Goal: Check status: Check status

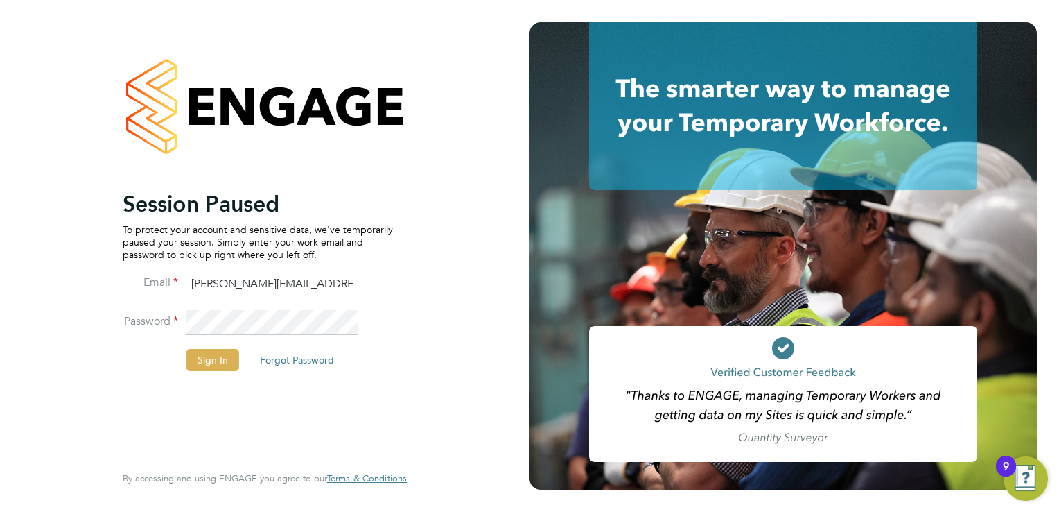
click at [216, 358] on button "Sign In" at bounding box center [212, 360] width 53 height 22
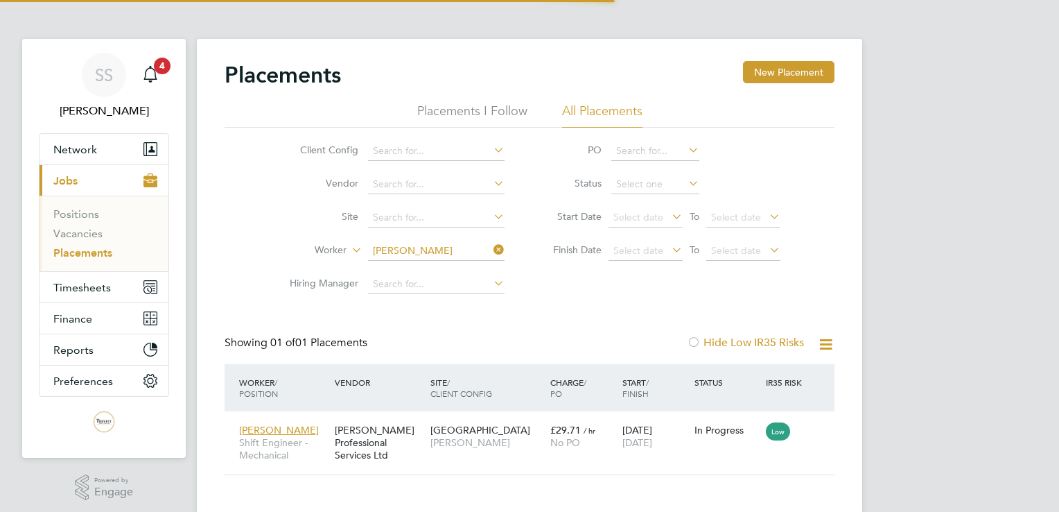
scroll to position [40, 121]
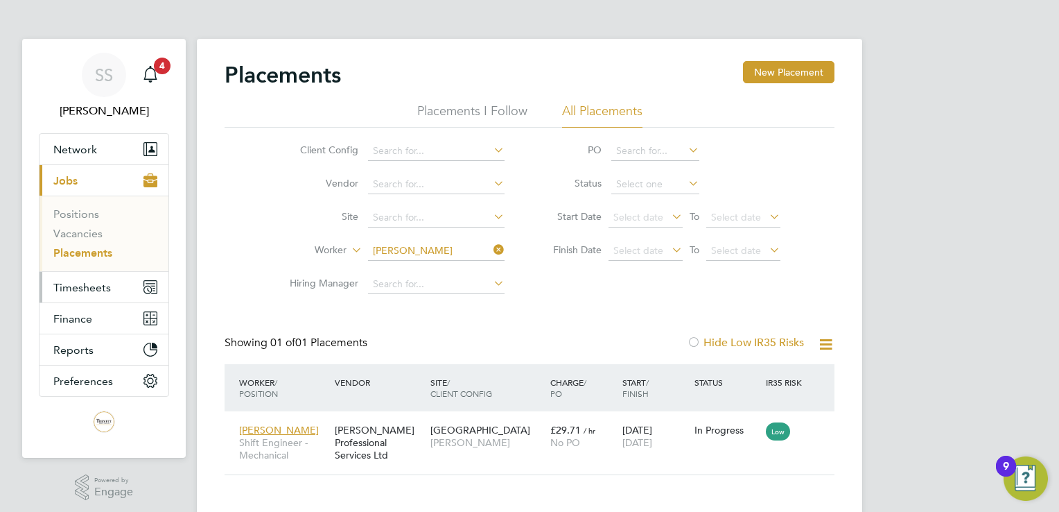
click at [85, 288] on span "Timesheets" at bounding box center [82, 287] width 58 height 13
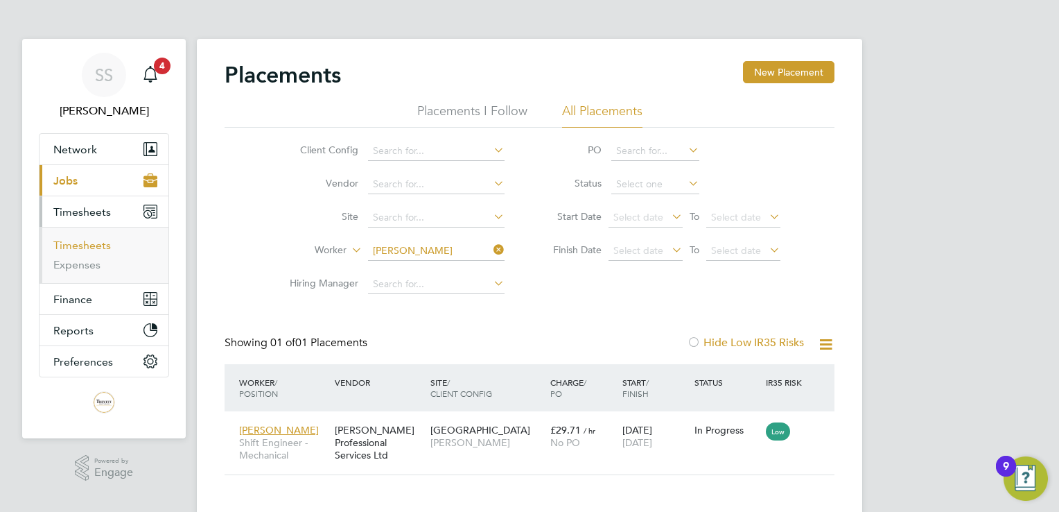
click at [83, 243] on link "Timesheets" at bounding box center [82, 244] width 58 height 13
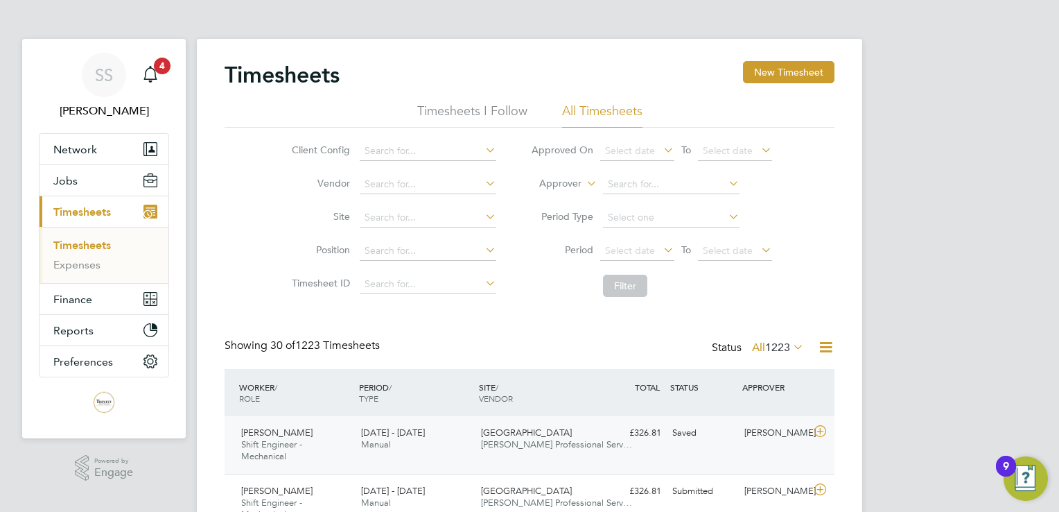
click at [520, 451] on div "Wembley Stadium Trevett Professional Serv…" at bounding box center [536, 438] width 120 height 35
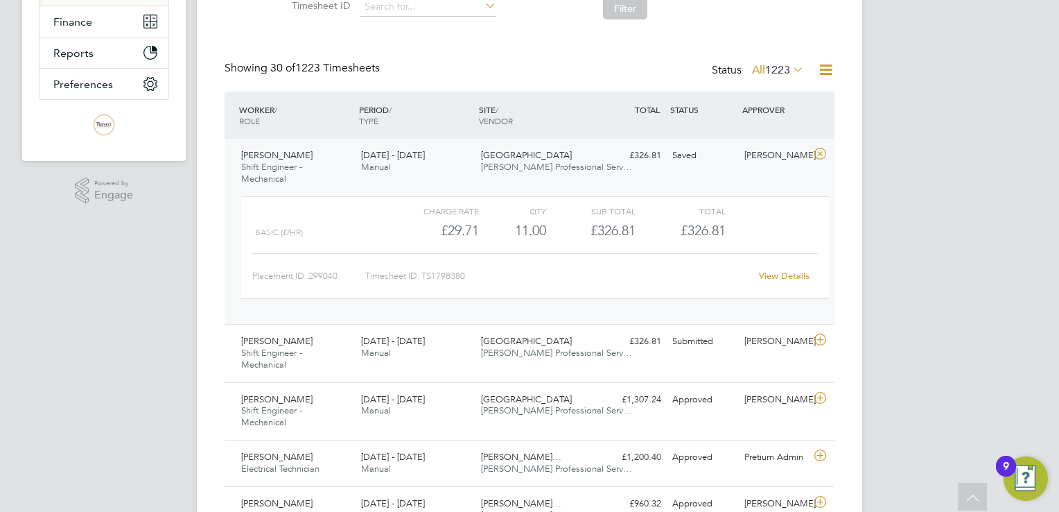
click at [778, 272] on link "View Details" at bounding box center [784, 276] width 51 height 12
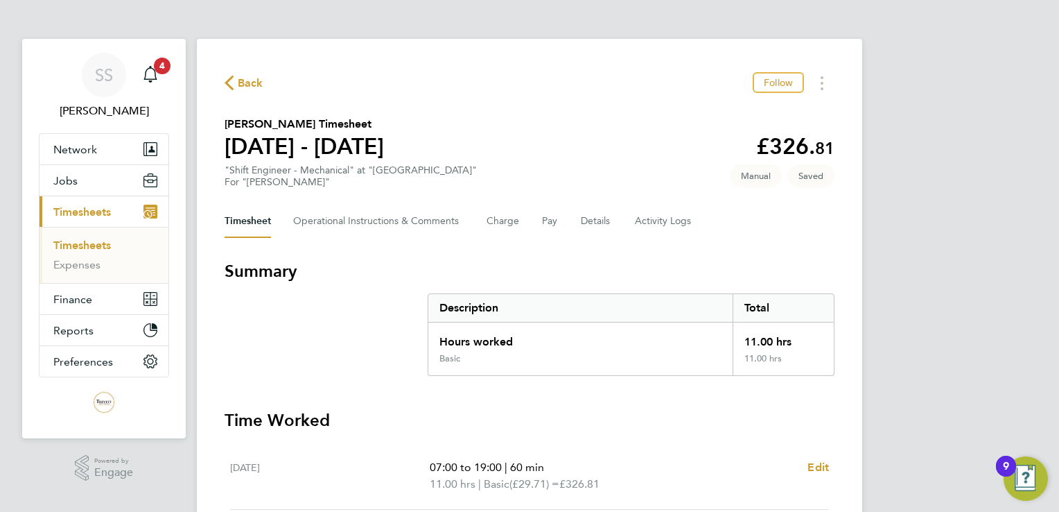
click at [247, 83] on span "Back" at bounding box center [251, 83] width 26 height 17
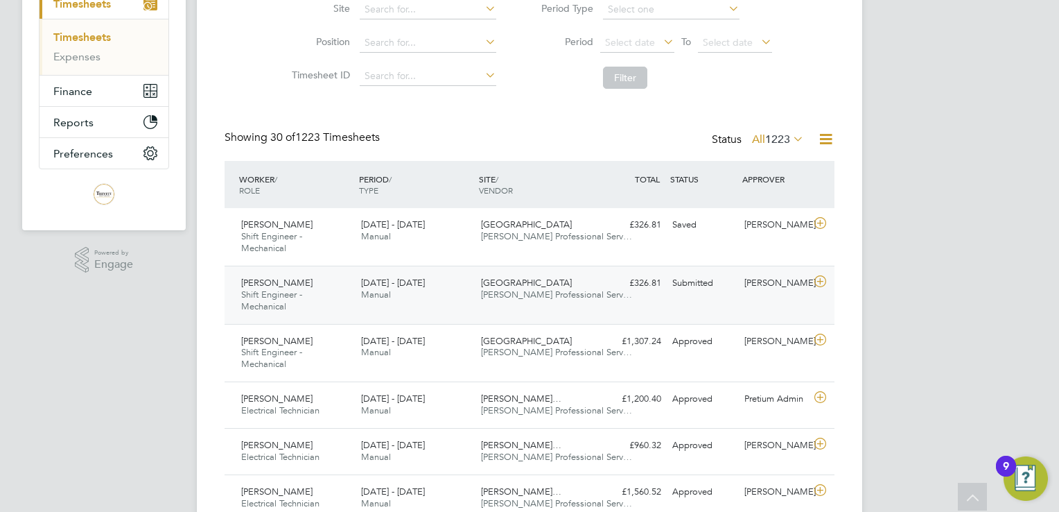
click at [635, 295] on div "Michael King Shift Engineer - Mechanical 2 - 8 Aug 2025 2 - 8 Aug 2025 Manual W…" at bounding box center [530, 295] width 610 height 58
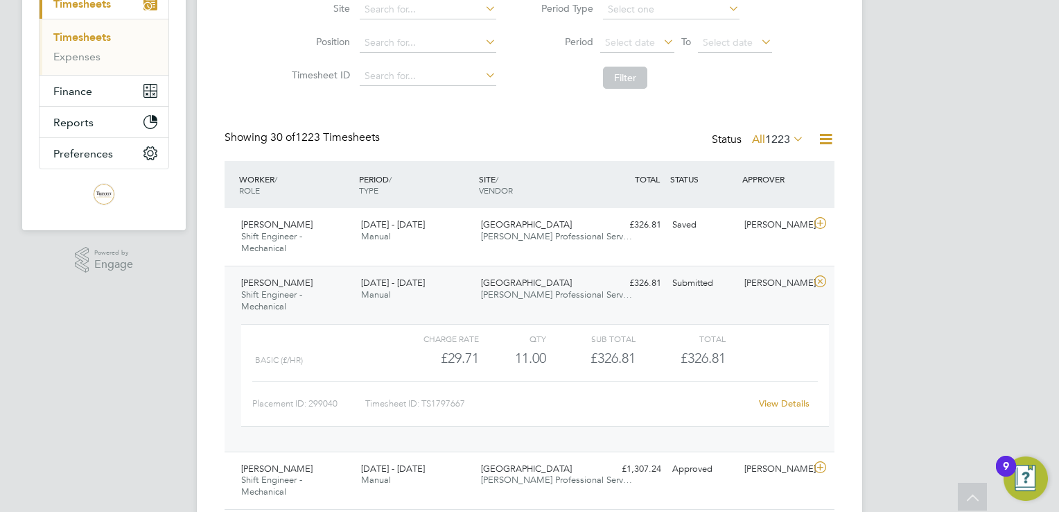
click at [787, 403] on link "View Details" at bounding box center [784, 403] width 51 height 12
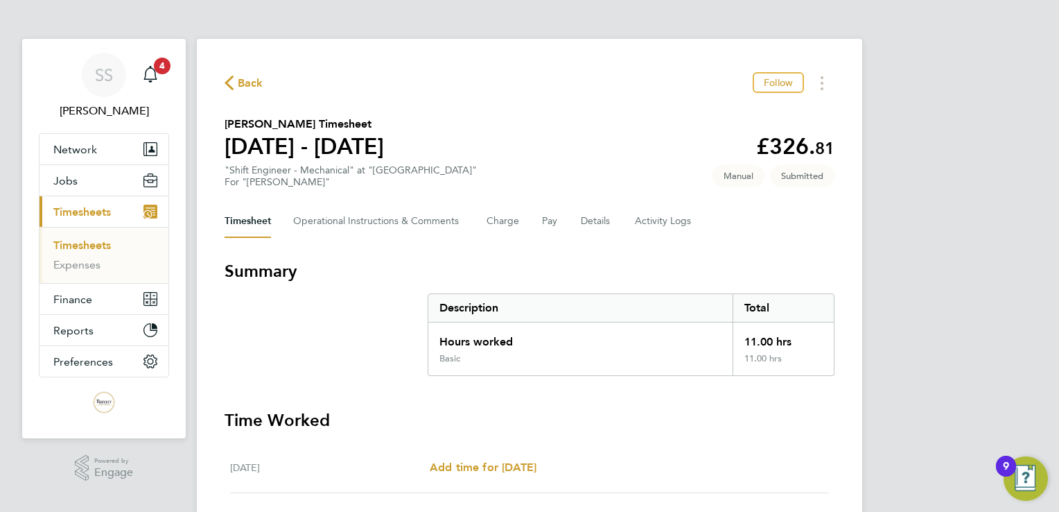
click at [245, 82] on span "Back" at bounding box center [251, 83] width 26 height 17
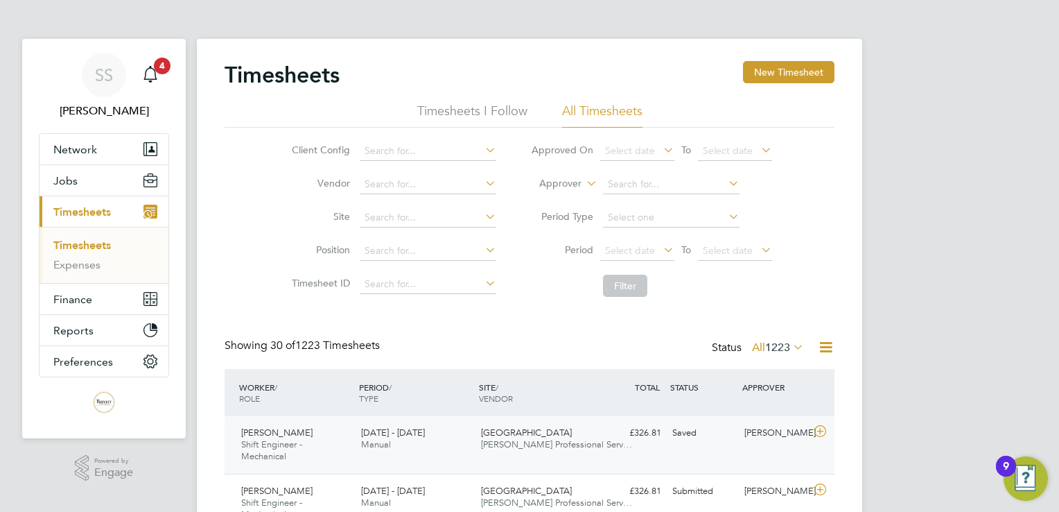
click at [582, 439] on span "Trevett Professional Serv…" at bounding box center [556, 444] width 151 height 12
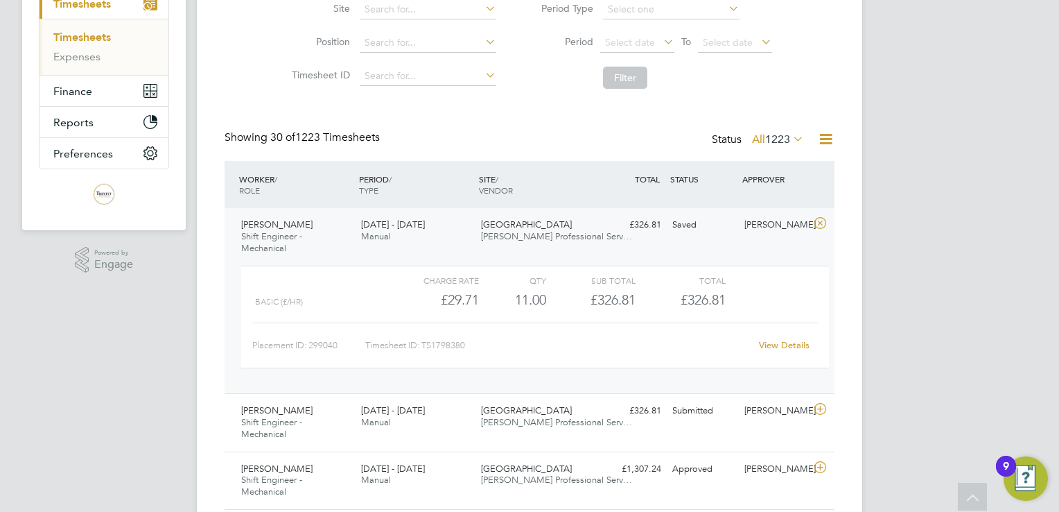
click at [779, 342] on link "View Details" at bounding box center [784, 345] width 51 height 12
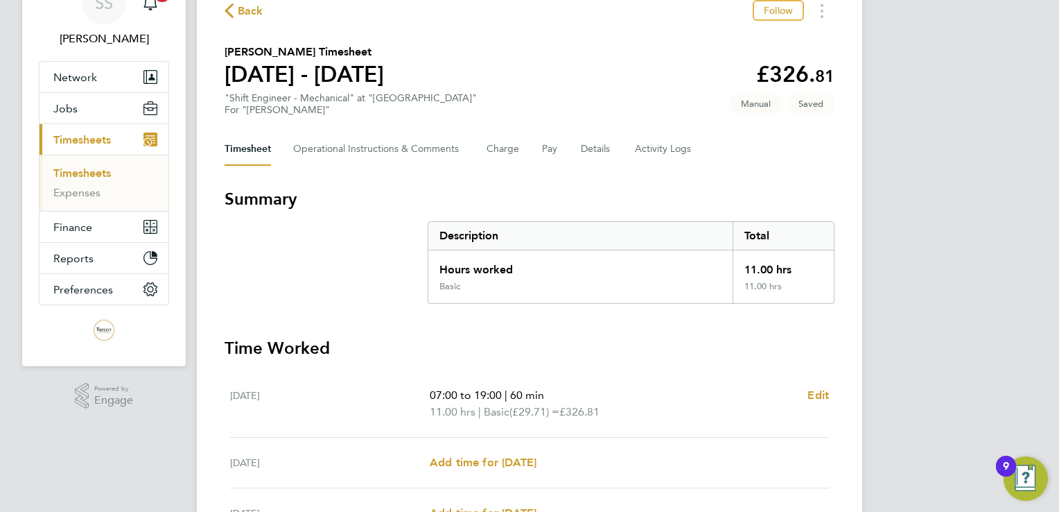
scroll to position [69, 0]
